Goal: Check status

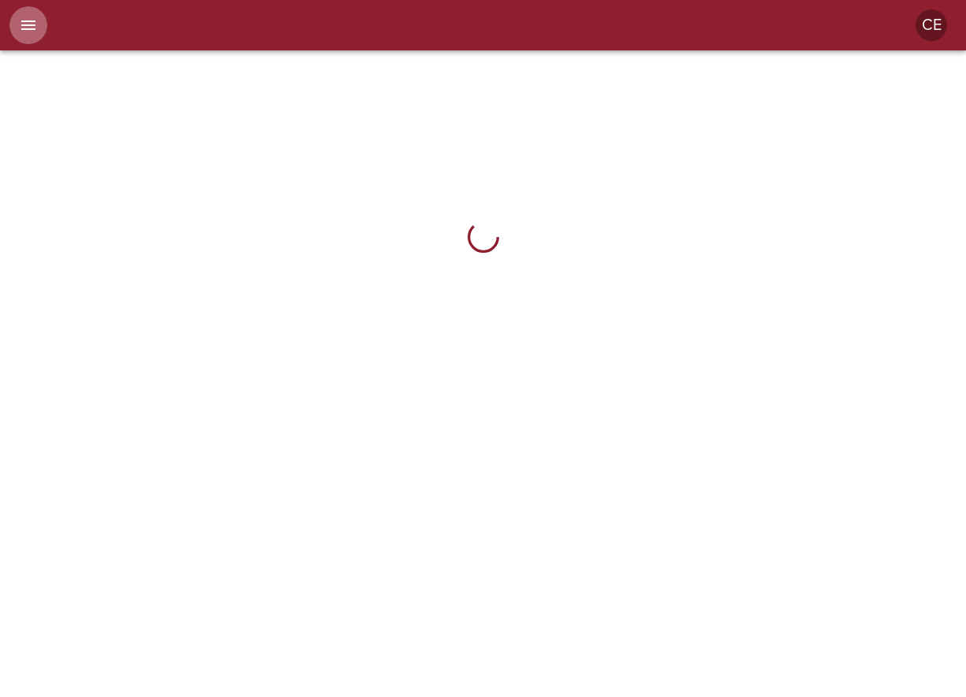
click at [22, 17] on icon "menu" at bounding box center [28, 25] width 19 height 19
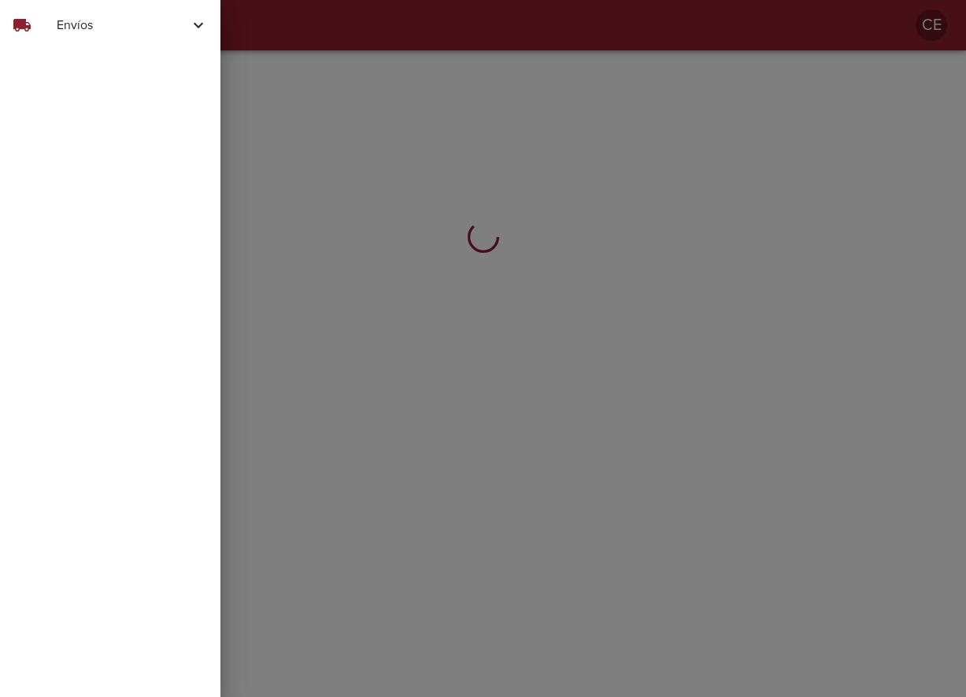
click at [64, 31] on span "Envíos" at bounding box center [123, 25] width 132 height 19
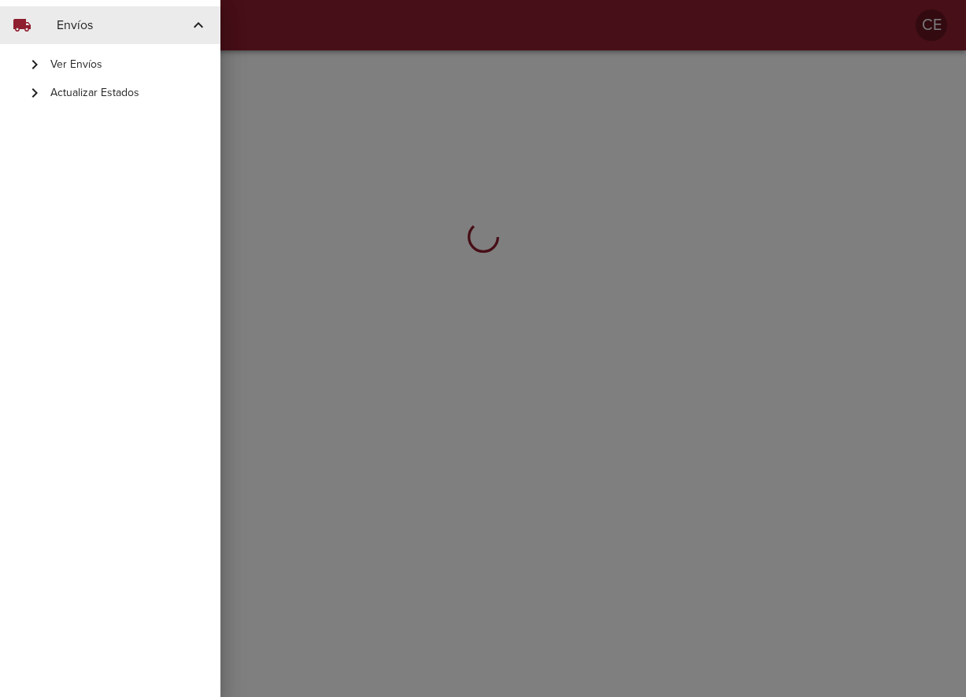
click at [102, 96] on span "Actualizar Estados" at bounding box center [128, 93] width 157 height 16
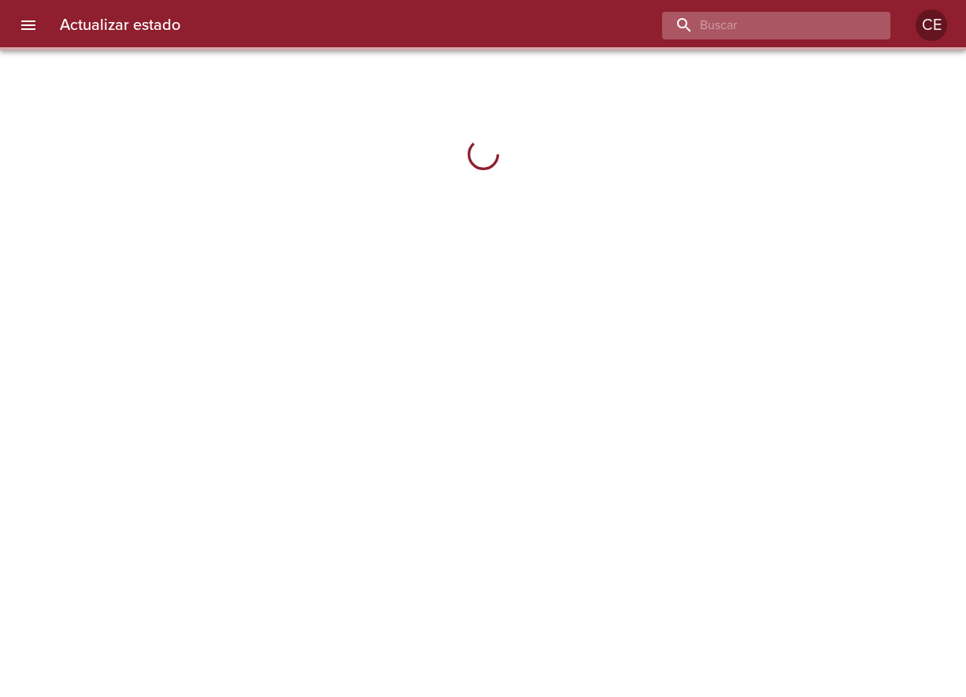
click at [780, 17] on input "buscar" at bounding box center [763, 26] width 202 height 28
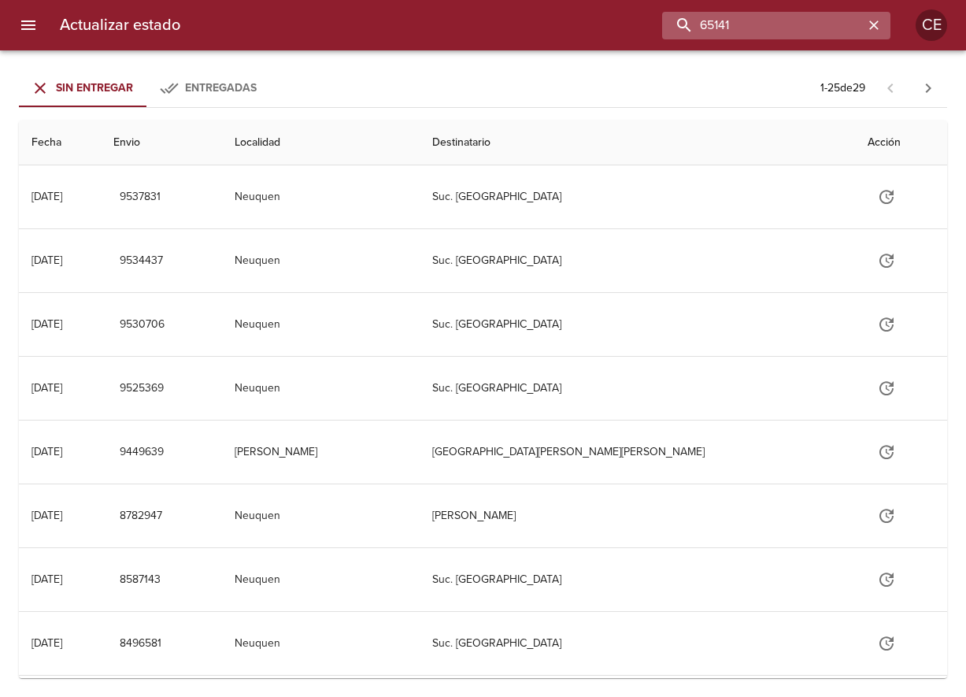
type input "65141"
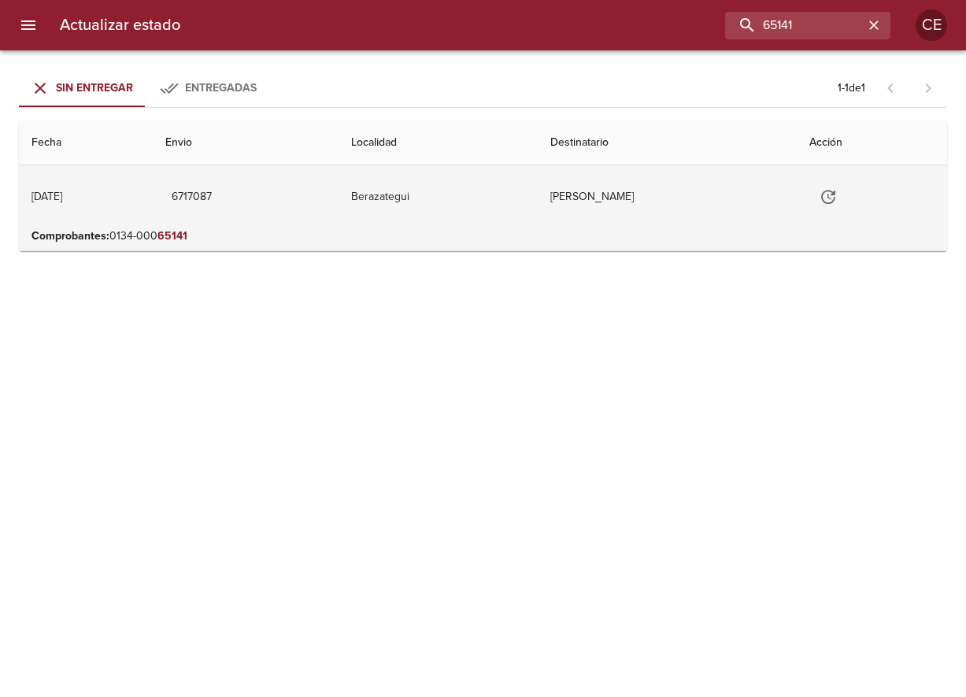
click at [671, 193] on td "[PERSON_NAME]" at bounding box center [667, 196] width 259 height 63
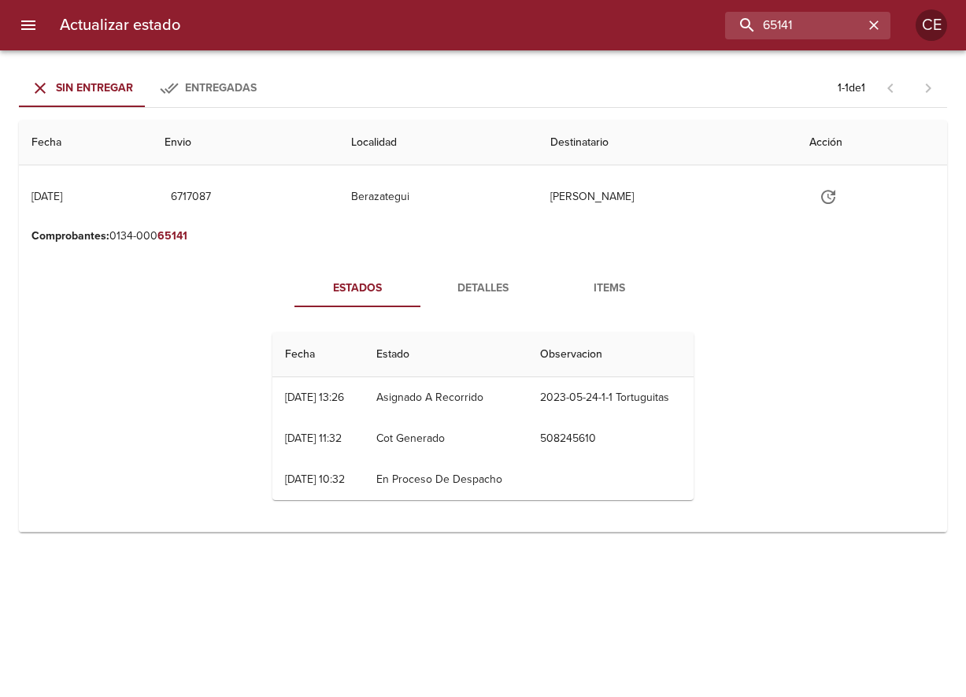
click at [490, 293] on span "Detalles" at bounding box center [483, 289] width 107 height 20
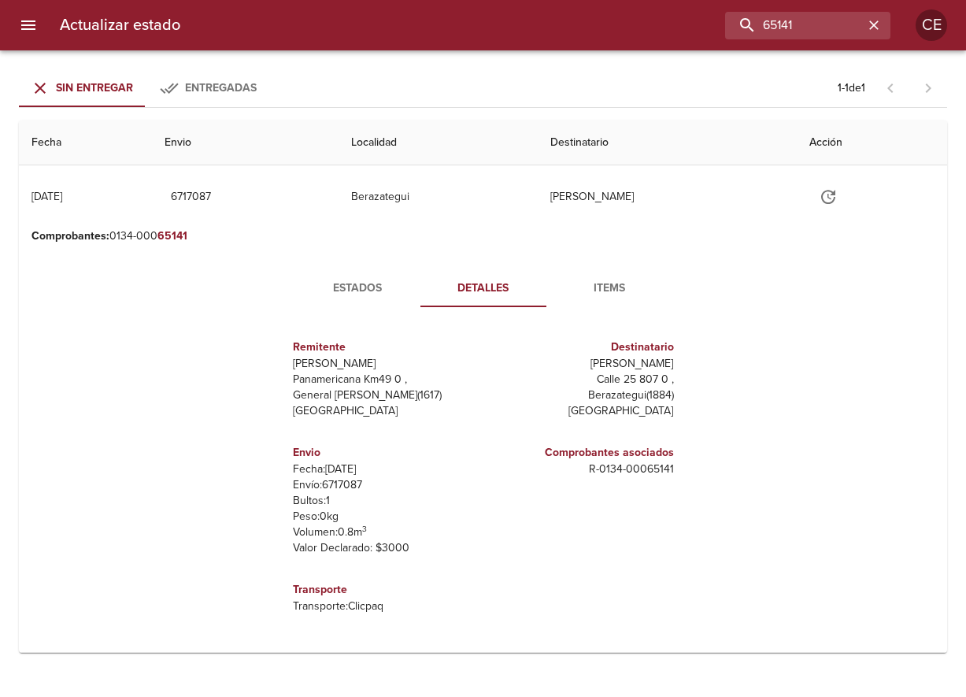
click at [604, 288] on span "Items" at bounding box center [609, 289] width 107 height 20
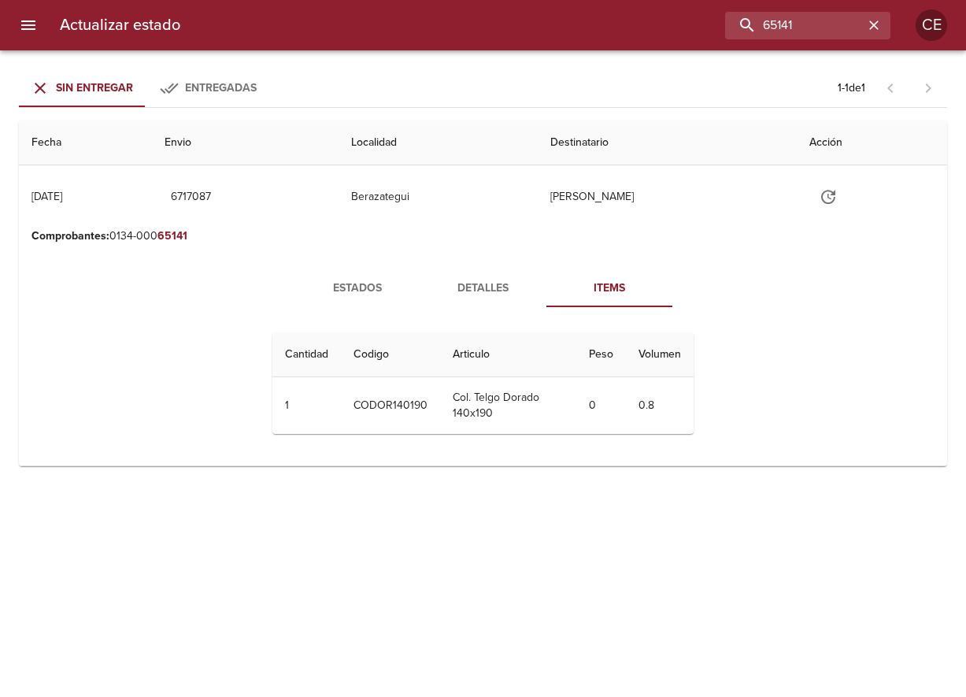
click at [229, 90] on span "Entregadas" at bounding box center [221, 87] width 72 height 13
